Goal: Check status: Check status

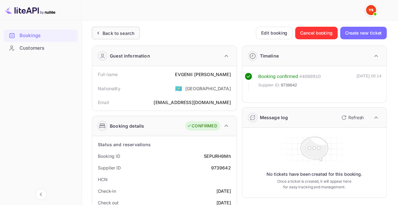
click at [120, 37] on div "Back to search" at bounding box center [116, 33] width 48 height 13
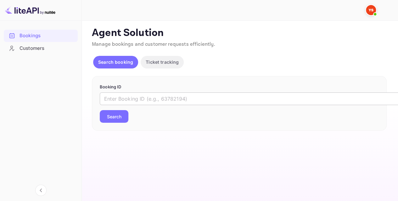
click at [132, 95] on input "text" at bounding box center [257, 98] width 315 height 13
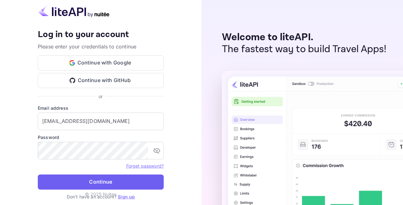
click at [105, 178] on button "Continue" at bounding box center [101, 182] width 126 height 15
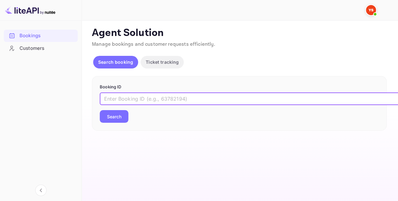
click at [125, 94] on input "text" at bounding box center [257, 98] width 315 height 13
paste input "9349073"
type input "9349073"
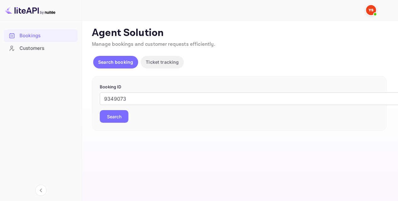
click at [108, 118] on button "Search" at bounding box center [114, 116] width 29 height 13
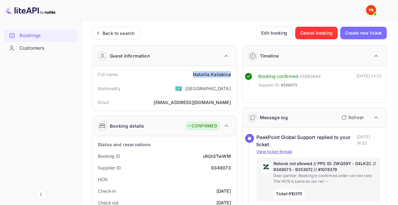
drag, startPoint x: 192, startPoint y: 77, endPoint x: 231, endPoint y: 75, distance: 39.1
click at [231, 75] on div "Full name [PERSON_NAME]" at bounding box center [164, 75] width 139 height 12
copy div "[PERSON_NAME]"
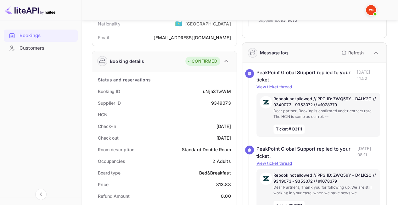
scroll to position [157, 0]
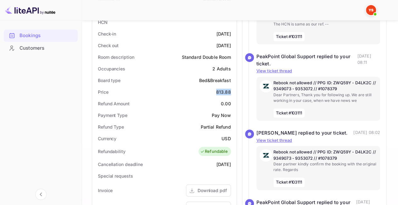
drag, startPoint x: 216, startPoint y: 92, endPoint x: 230, endPoint y: 101, distance: 17.1
click at [232, 92] on div "Price 813.88" at bounding box center [164, 92] width 139 height 12
copy div "813.88"
